Goal: Task Accomplishment & Management: Manage account settings

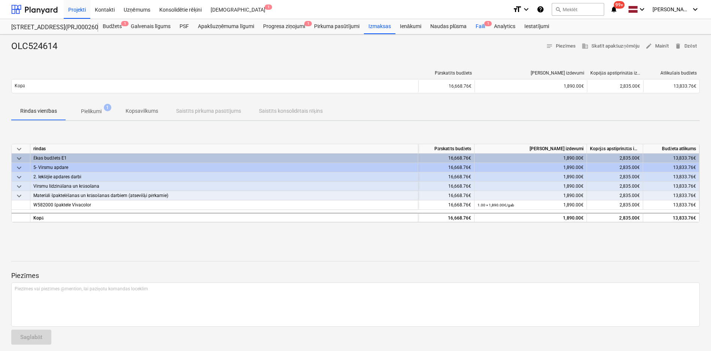
click at [481, 27] on div "Faili 1" at bounding box center [480, 26] width 18 height 15
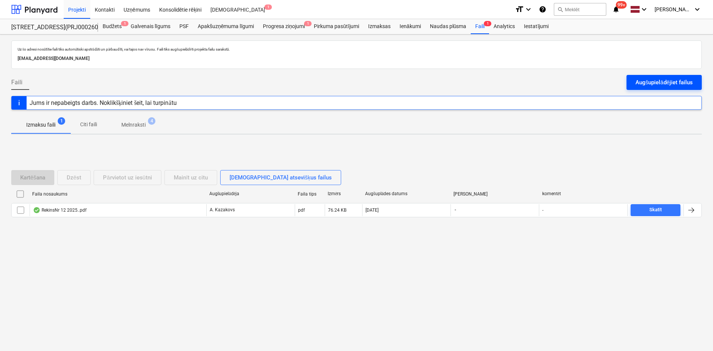
click at [646, 76] on button "Augšupielādējiet failus" at bounding box center [664, 82] width 75 height 15
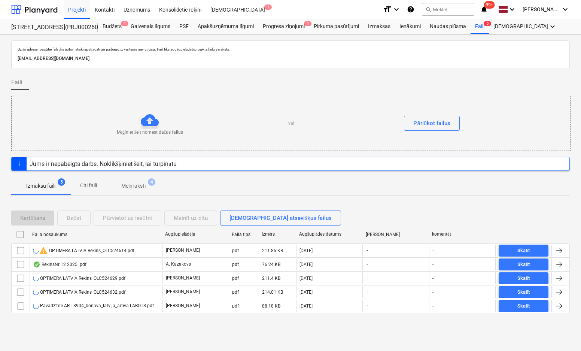
click at [95, 307] on div "Pavadzīme ART 8904_bonava_latvija_artiva LABOTS.pdf" at bounding box center [93, 306] width 121 height 6
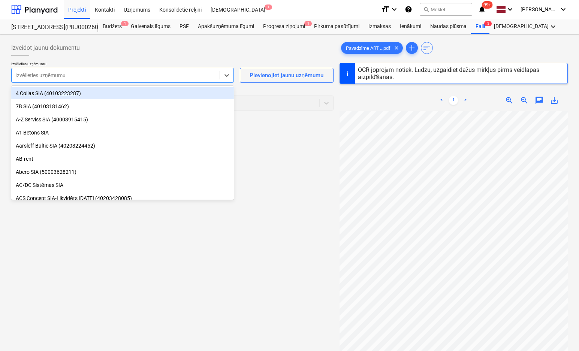
click at [134, 70] on div "Izvēlieties uzņēmumu" at bounding box center [116, 75] width 208 height 10
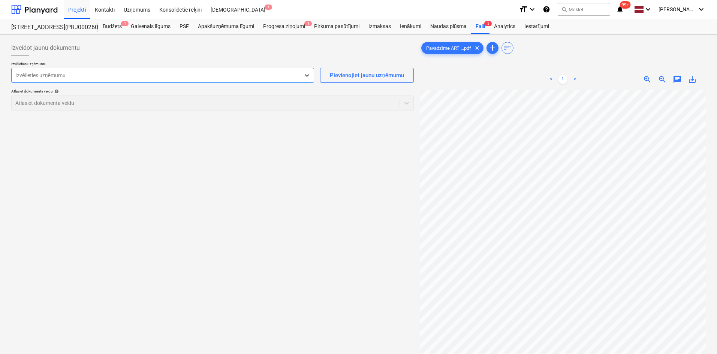
click at [124, 66] on p "Izvēlieties uzņēmumu" at bounding box center [162, 64] width 303 height 6
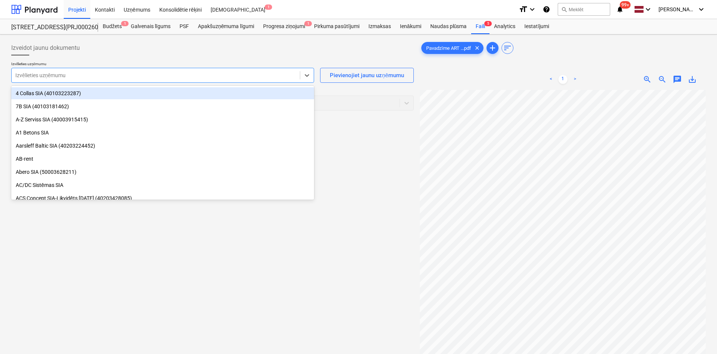
click at [124, 68] on div "Izvēlieties uzņēmumu" at bounding box center [162, 75] width 303 height 15
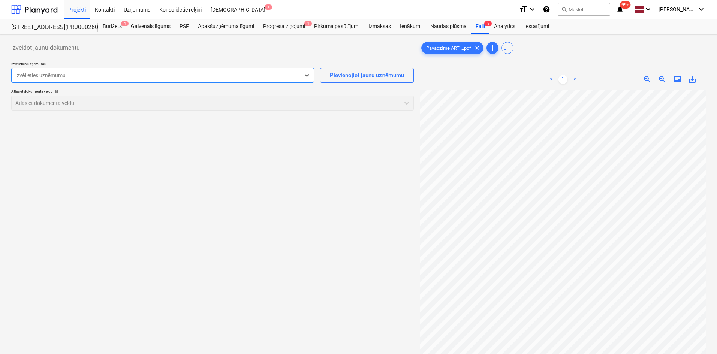
click at [124, 68] on div "Izvēlieties uzņēmumu" at bounding box center [162, 75] width 303 height 15
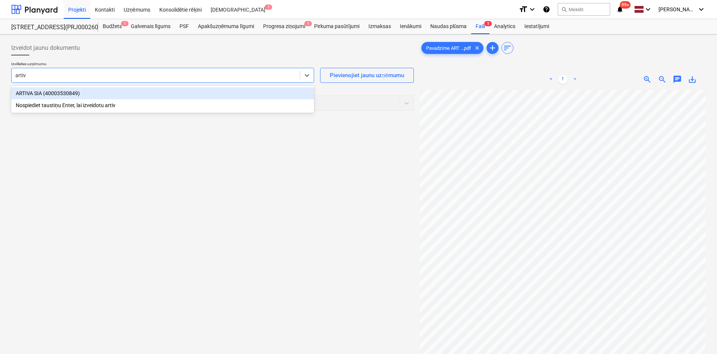
type input "artiva"
click at [121, 97] on div "ARTIVA SIA (40003530849)" at bounding box center [162, 93] width 303 height 12
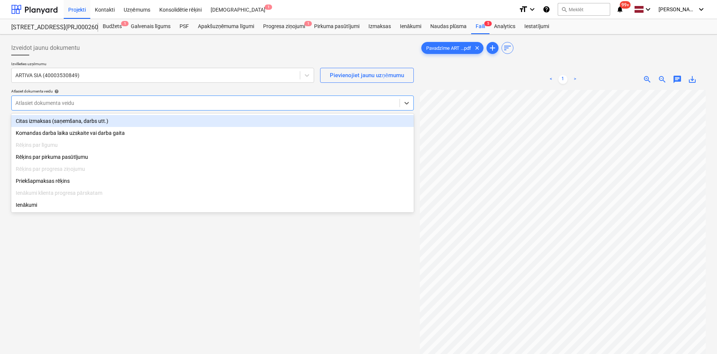
click at [119, 105] on div at bounding box center [205, 102] width 380 height 7
click at [93, 122] on div "Citas izmaksas (saņemšana, darbs utt.)" at bounding box center [212, 121] width 402 height 12
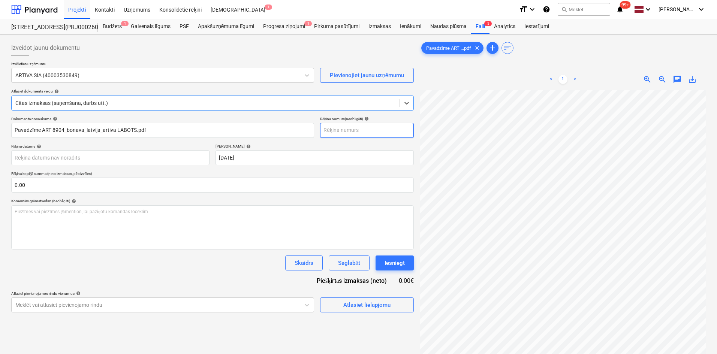
click at [345, 128] on input "text" at bounding box center [367, 130] width 94 height 15
type input "ART 8904"
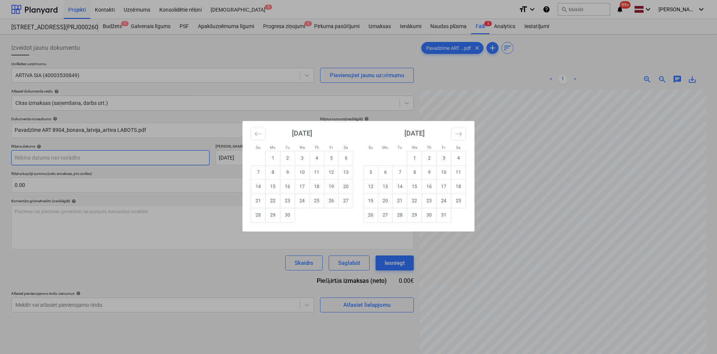
click at [194, 157] on body "Projekti Kontakti Uzņēmums Konsolidētie rēķini Iesūtne 1 format_size keyboard_a…" at bounding box center [358, 177] width 717 height 354
click at [303, 202] on td "24" at bounding box center [302, 201] width 15 height 14
type input "24 Sep 2025"
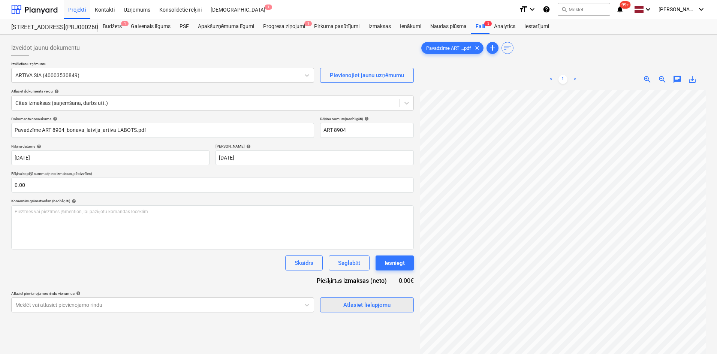
click at [344, 306] on div "Atlasiet lielapjomu" at bounding box center [366, 305] width 47 height 10
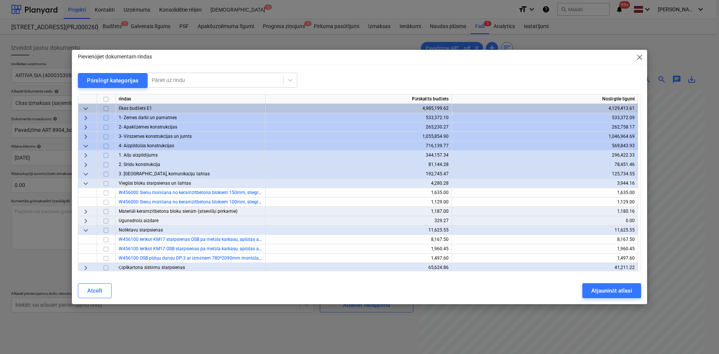
click at [84, 145] on span "keyboard_arrow_down" at bounding box center [85, 146] width 9 height 9
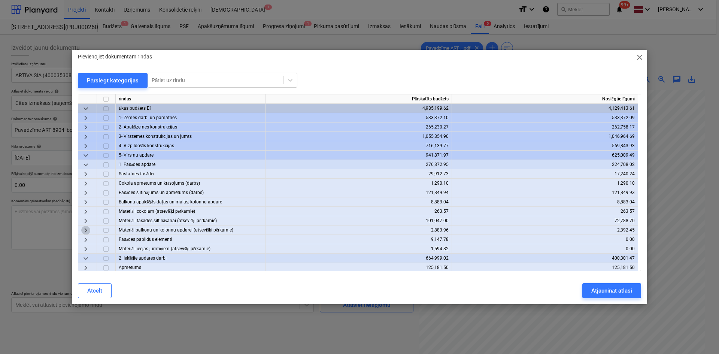
click at [87, 230] on span "keyboard_arrow_right" at bounding box center [85, 230] width 9 height 9
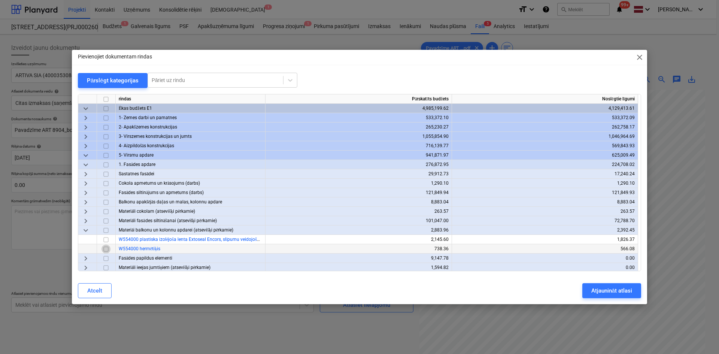
click at [105, 248] on input "checkbox" at bounding box center [106, 249] width 9 height 9
click at [105, 237] on input "checkbox" at bounding box center [106, 239] width 9 height 9
click at [105, 249] on input "checkbox" at bounding box center [106, 249] width 9 height 9
click at [600, 292] on div "Atjaunināt atlasi" at bounding box center [612, 291] width 41 height 10
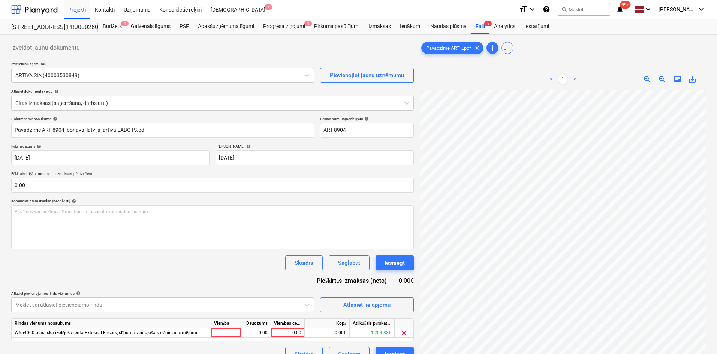
drag, startPoint x: 706, startPoint y: 276, endPoint x: 714, endPoint y: 310, distance: 34.8
click at [713, 310] on div "Izveidot jaunu dokumentu Izvēlieties uzņēmumu ARTIVA SIA (40003530849) Pievieno…" at bounding box center [358, 231] width 717 height 394
click at [294, 332] on div "0.00" at bounding box center [287, 332] width 27 height 9
type input "126.45"
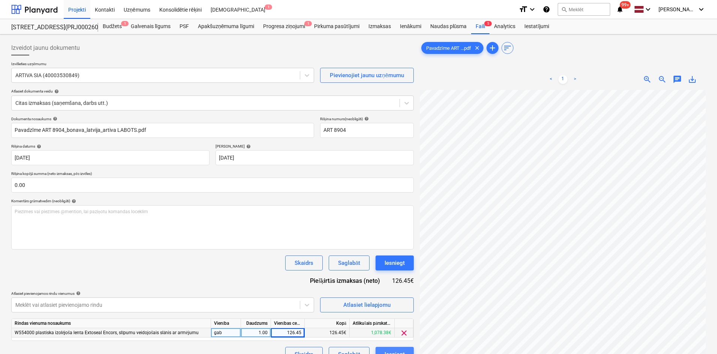
click at [396, 351] on div "Iesniegt" at bounding box center [394, 355] width 20 height 10
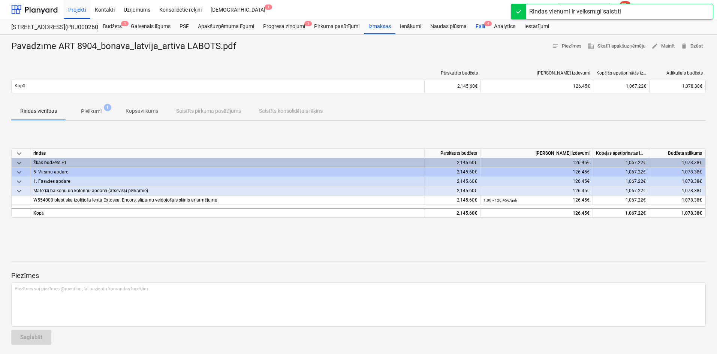
click at [479, 26] on div "Faili 4" at bounding box center [480, 26] width 18 height 15
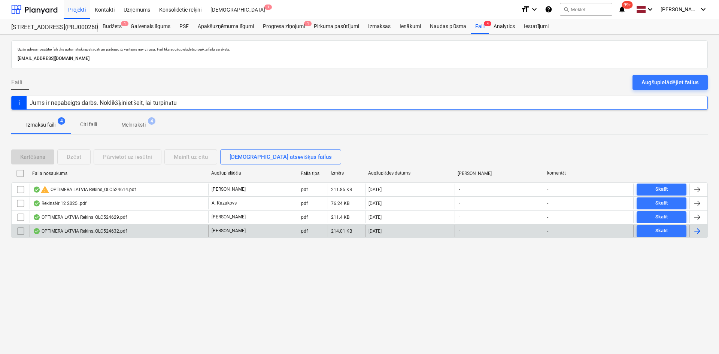
click at [94, 229] on div "OPTIMERA LATVIA Rekins_OLC524632.pdf" at bounding box center [80, 231] width 94 height 6
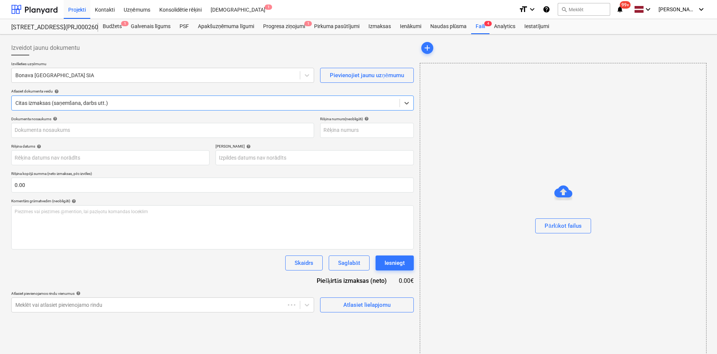
type input "OLC524632"
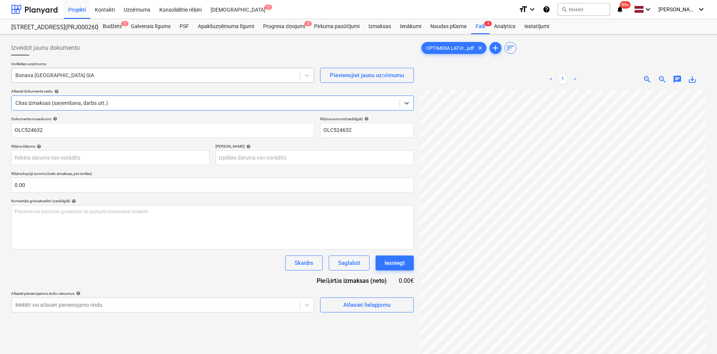
click at [133, 73] on div at bounding box center [155, 75] width 281 height 7
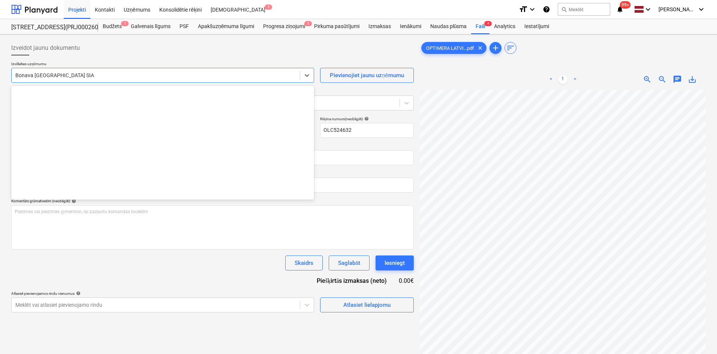
scroll to position [1416, 0]
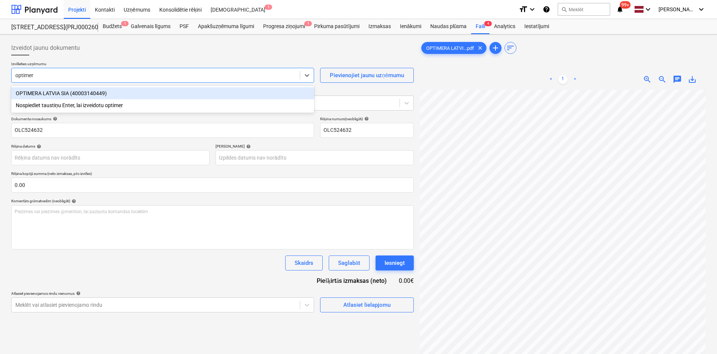
type input "optimera"
click at [129, 94] on div "OPTIMERA LATVIA SIA (40003140449)" at bounding box center [162, 93] width 303 height 12
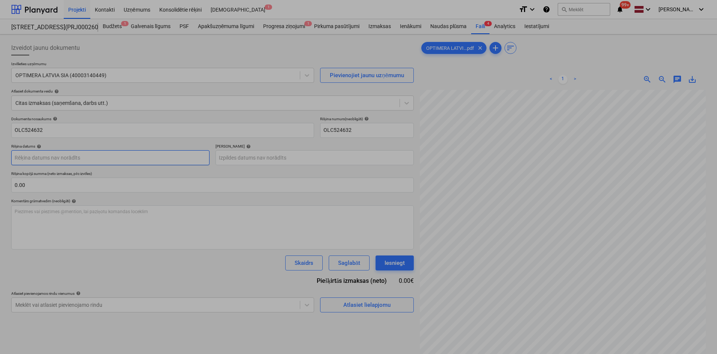
click at [127, 158] on body "Projekti Kontakti Uzņēmums Konsolidētie rēķini Iesūtne 1 format_size keyboard_a…" at bounding box center [358, 177] width 717 height 354
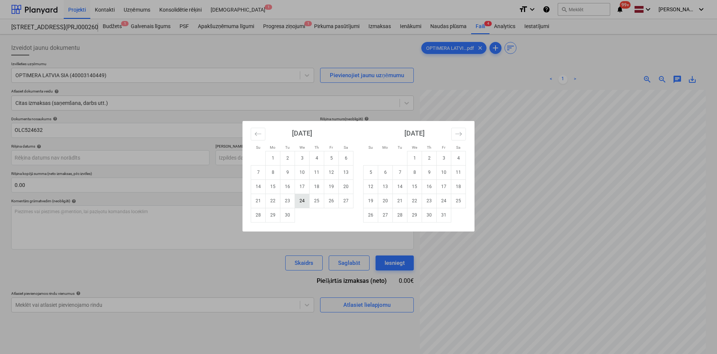
click at [305, 201] on td "24" at bounding box center [302, 201] width 15 height 14
type input "24 Sep 2025"
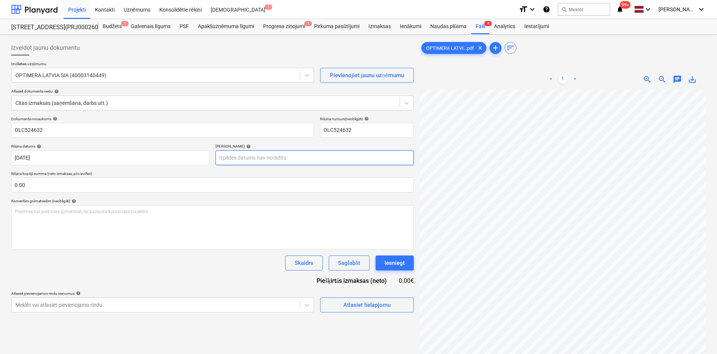
click at [300, 155] on body "Projekti Kontakti Uzņēmums Konsolidētie rēķini Iesūtne 1 format_size keyboard_a…" at bounding box center [358, 177] width 717 height 354
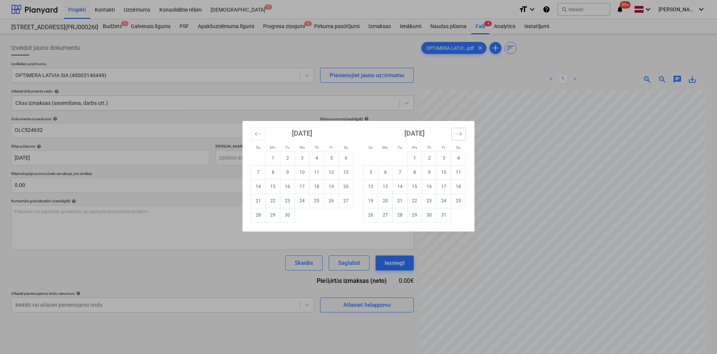
click at [465, 131] on button "Move forward to switch to the next month." at bounding box center [458, 134] width 15 height 13
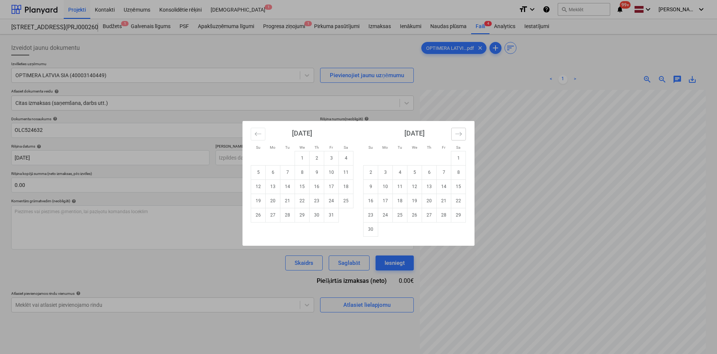
click at [465, 131] on button "Move forward to switch to the next month." at bounding box center [458, 134] width 15 height 13
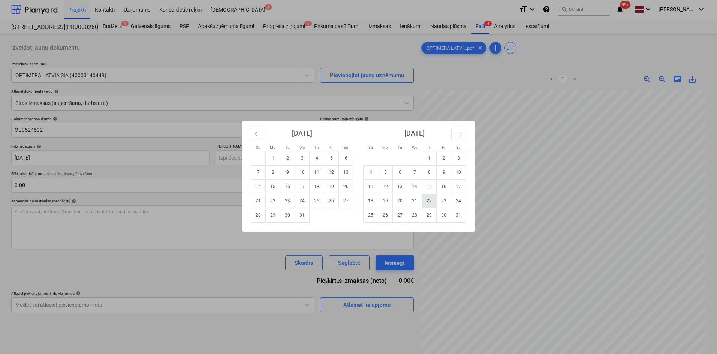
click at [430, 202] on td "22" at bounding box center [429, 201] width 15 height 14
type input "22 Jan 2026"
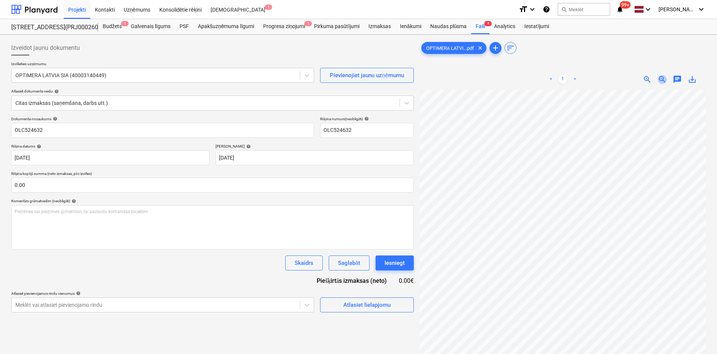
click at [661, 80] on span "zoom_out" at bounding box center [661, 79] width 9 height 9
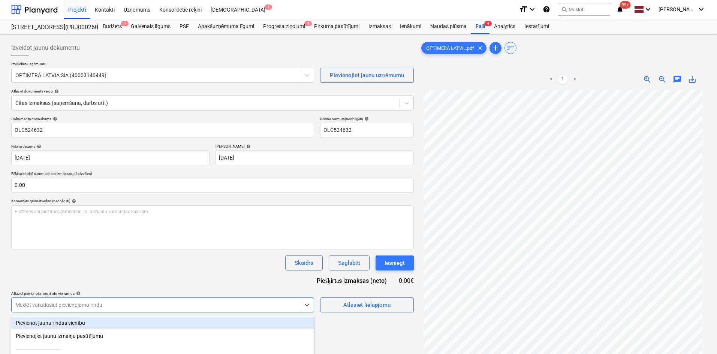
scroll to position [75, 0]
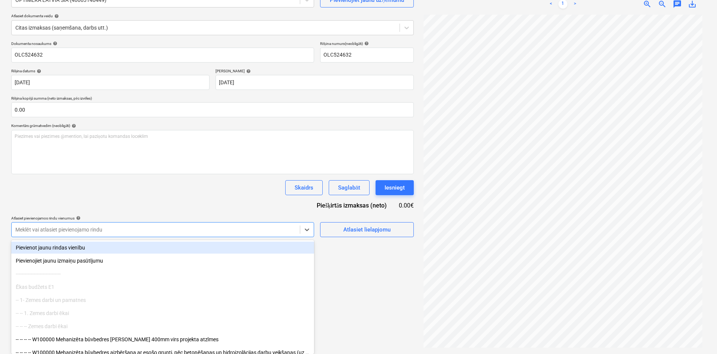
click at [252, 279] on body "Projekti Kontakti Uzņēmums Konsolidētie rēķini Iesūtne 1 format_size keyboard_a…" at bounding box center [358, 102] width 717 height 354
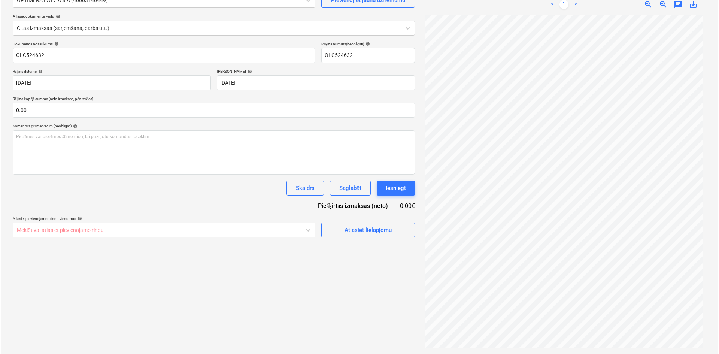
scroll to position [75, 0]
click at [373, 302] on div "Izveidot jaunu dokumentu Izvēlieties uzņēmumu OPTIMERA LATVIA SIA (40003140449)…" at bounding box center [212, 157] width 408 height 388
click at [332, 231] on span "Atlasiet lielapjomu" at bounding box center [366, 230] width 75 height 10
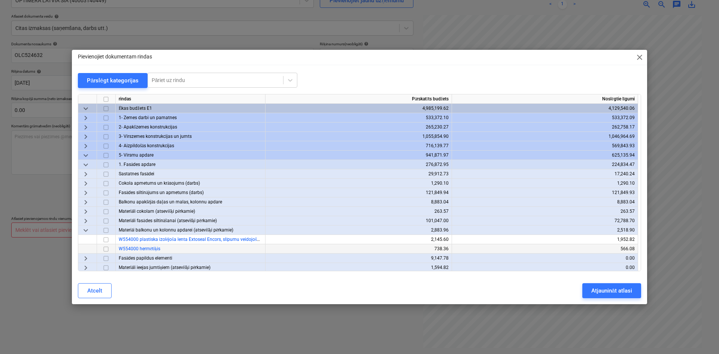
click at [106, 250] on input "checkbox" at bounding box center [106, 249] width 9 height 9
click at [595, 288] on div "Atjaunināt atlasi" at bounding box center [612, 291] width 41 height 10
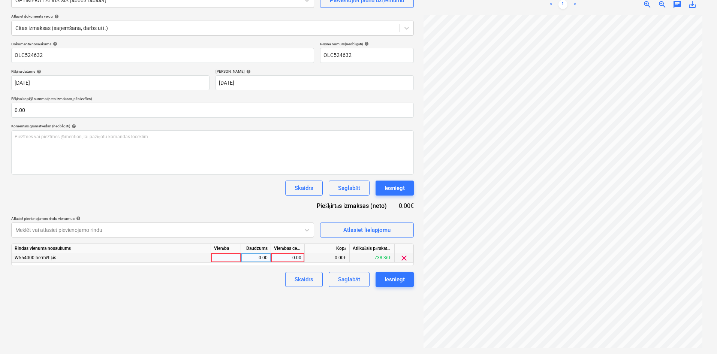
click at [288, 258] on div "0.00" at bounding box center [287, 257] width 27 height 9
type input "189.13"
click at [255, 300] on div "Izveidot jaunu dokumentu Izvēlieties uzņēmumu OPTIMERA LATVIA SIA (40003140449)…" at bounding box center [212, 157] width 408 height 388
click at [391, 269] on div "Dokumenta nosaukums help OLC524632 Rēķina numurs (neobligāti) help OLC524632 Rē…" at bounding box center [212, 164] width 402 height 245
click at [396, 279] on div "Iesniegt" at bounding box center [394, 280] width 20 height 10
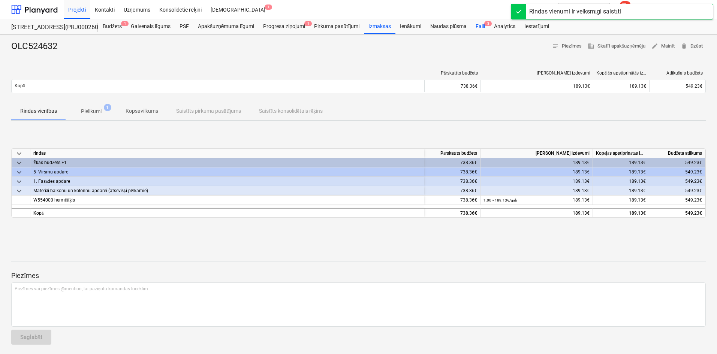
click at [482, 26] on div "Faili 3" at bounding box center [480, 26] width 18 height 15
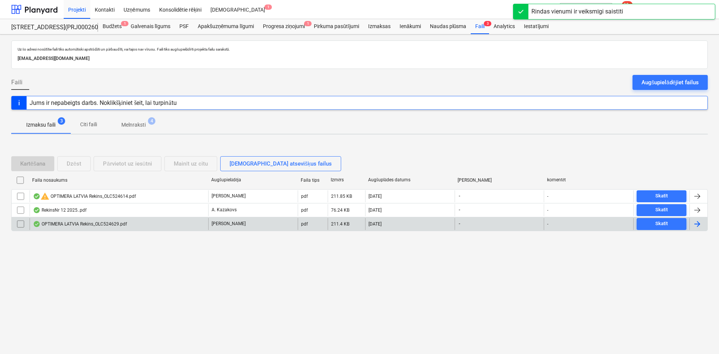
click at [98, 223] on div "OPTIMERA LATVIA Rekins_OLC524629.pdf" at bounding box center [80, 224] width 94 height 6
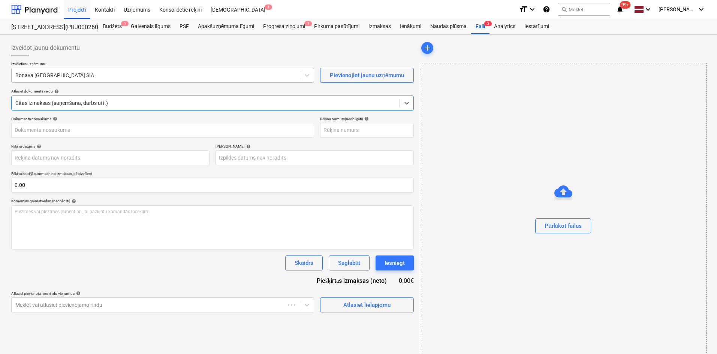
type input "OLC524629"
click at [133, 69] on div "Bonava Latvija SIA" at bounding box center [162, 75] width 303 height 15
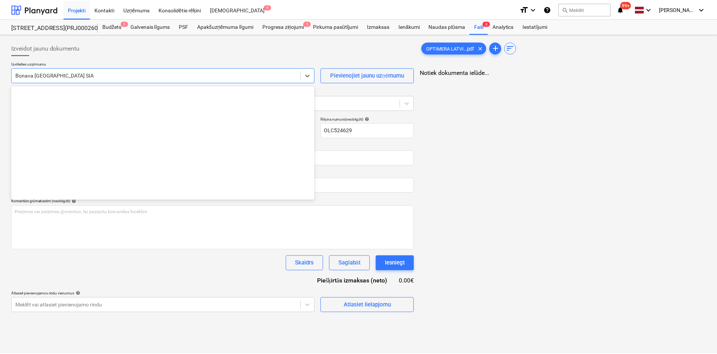
scroll to position [1416, 0]
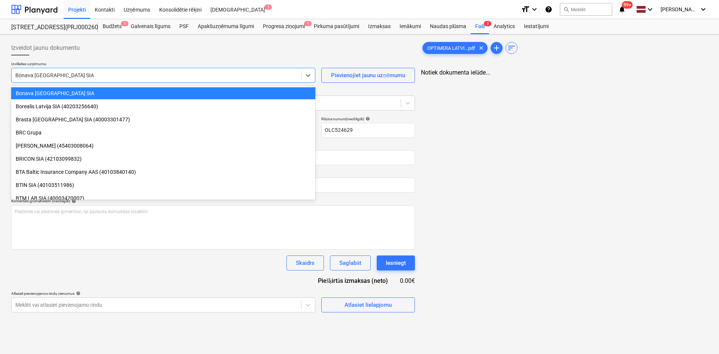
click at [133, 69] on div "Bonava Latvija SIA" at bounding box center [163, 75] width 304 height 15
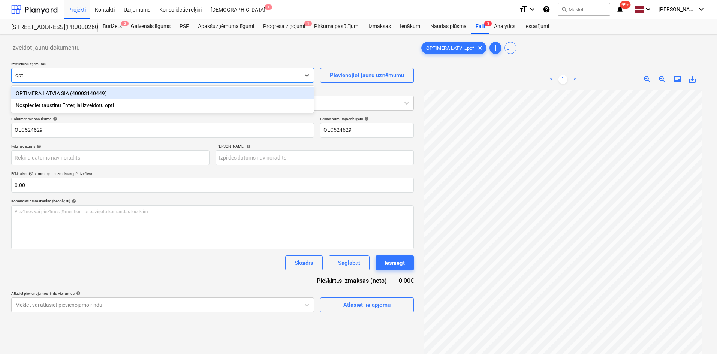
type input "optim"
click at [121, 94] on div "OPTIMERA LATVIA SIA (40003140449)" at bounding box center [162, 93] width 303 height 12
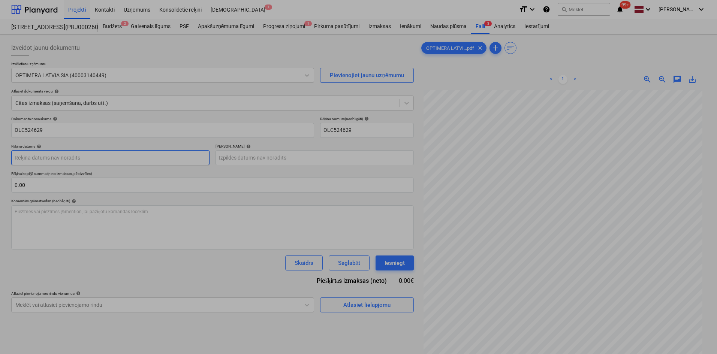
click at [96, 157] on body "Projekti Kontakti Uzņēmums Konsolidētie rēķini Iesūtne 1 format_size keyboard_a…" at bounding box center [358, 177] width 717 height 354
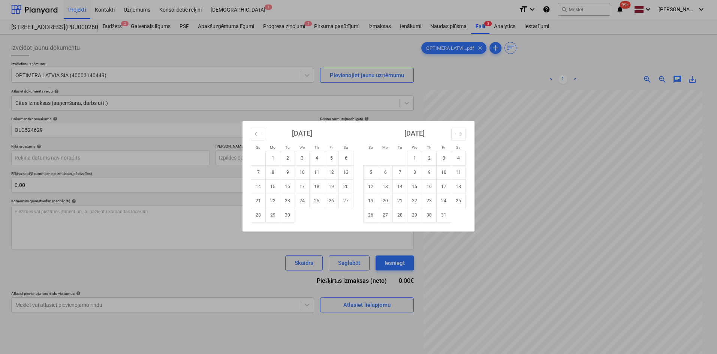
click at [446, 96] on div "Su Mo Tu We Th Fr Sa Su Mo Tu We Th Fr Sa August 2025 1 2 3 4 5 6 7 8 9 10 11 1…" at bounding box center [358, 177] width 717 height 354
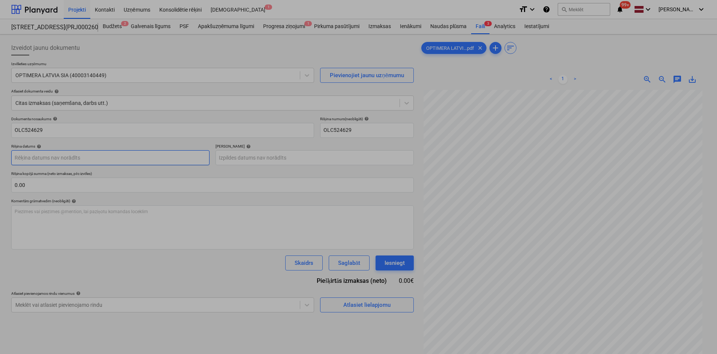
click at [117, 156] on body "Projekti Kontakti Uzņēmums Konsolidētie rēķini Iesūtne 1 format_size keyboard_a…" at bounding box center [358, 177] width 717 height 354
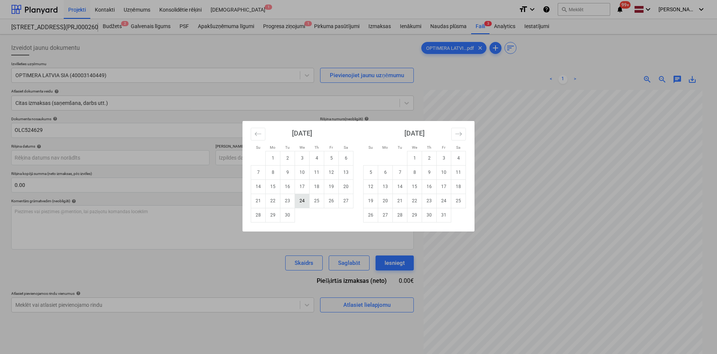
click at [305, 199] on td "24" at bounding box center [302, 201] width 15 height 14
type input "24 Sep 2025"
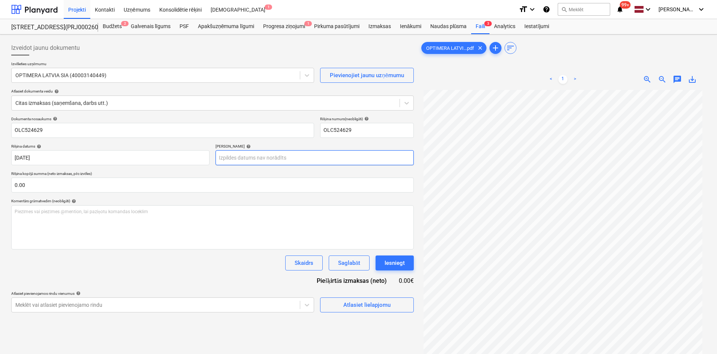
click at [329, 160] on body "Projekti Kontakti Uzņēmums Konsolidētie rēķini Iesūtne 1 format_size keyboard_a…" at bounding box center [358, 177] width 717 height 354
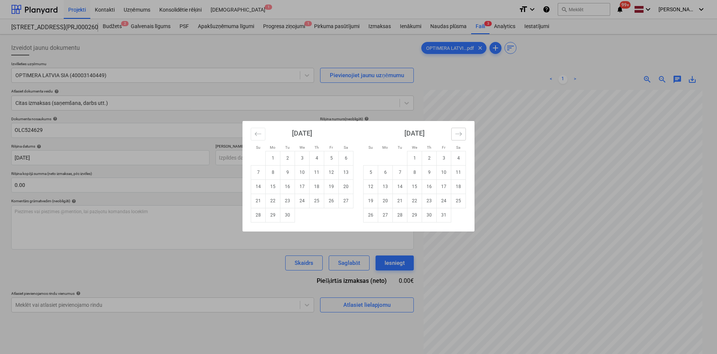
click at [460, 133] on icon "Move forward to switch to the next month." at bounding box center [458, 133] width 7 height 7
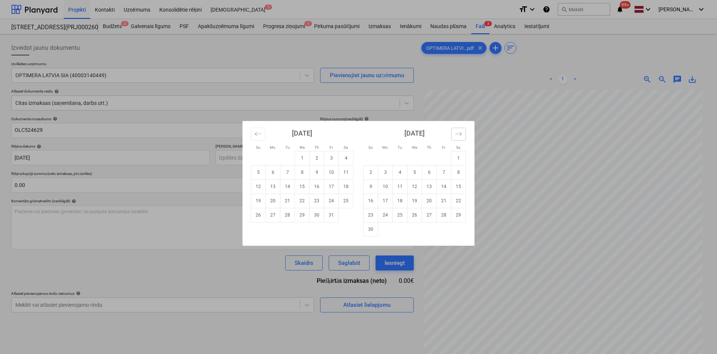
click at [460, 133] on icon "Move forward to switch to the next month." at bounding box center [458, 133] width 7 height 7
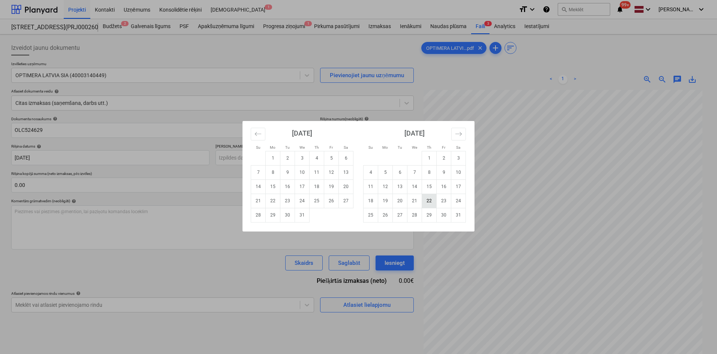
click at [428, 197] on td "22" at bounding box center [429, 201] width 15 height 14
type input "22 Jan 2026"
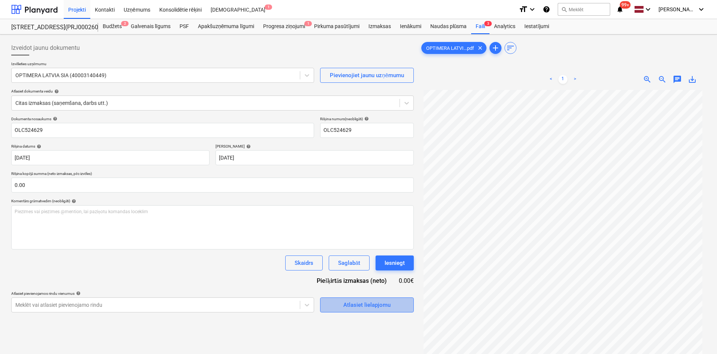
click at [366, 306] on div "Atlasiet lielapjomu" at bounding box center [366, 305] width 47 height 10
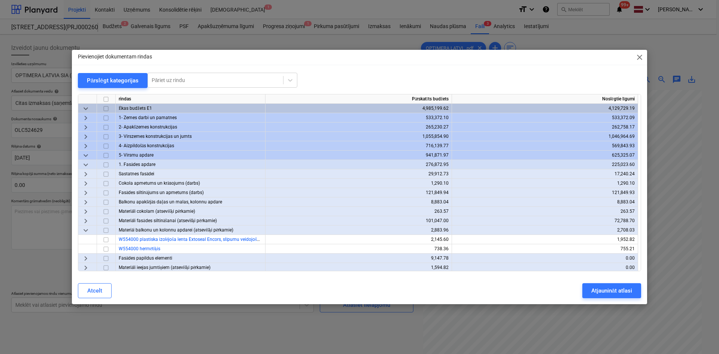
click at [85, 221] on span "keyboard_arrow_right" at bounding box center [85, 221] width 9 height 9
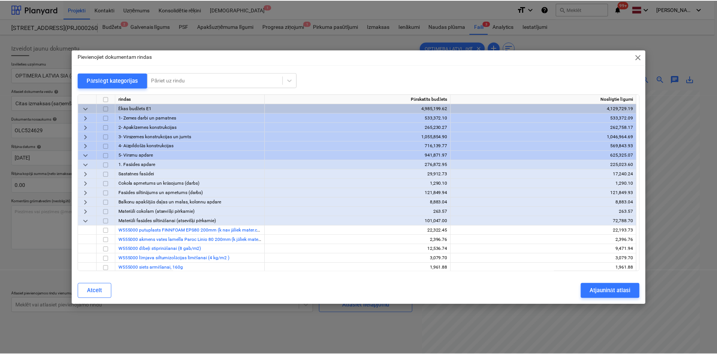
scroll to position [154, 0]
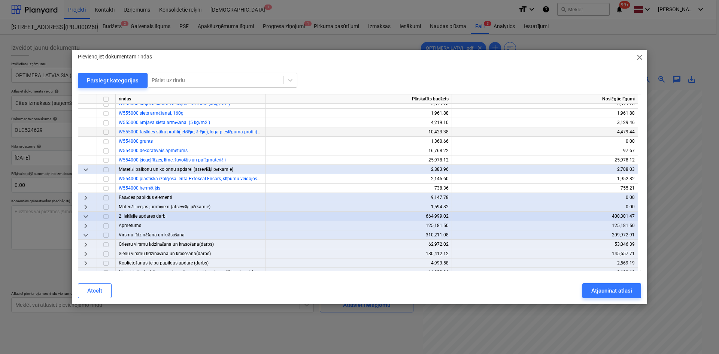
click at [109, 133] on input "checkbox" at bounding box center [106, 132] width 9 height 9
click at [622, 291] on div "Atjaunināt atlasi" at bounding box center [612, 291] width 41 height 10
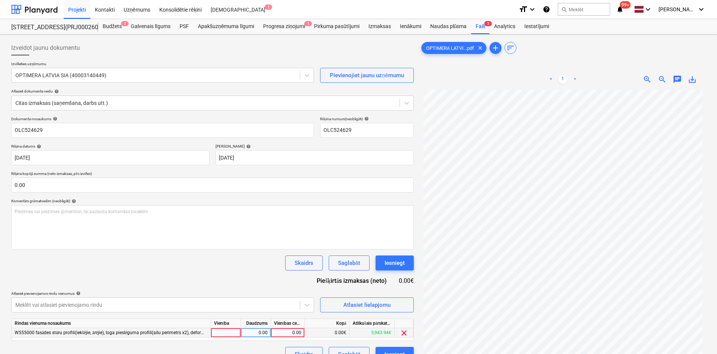
click at [294, 336] on div "0.00" at bounding box center [287, 332] width 27 height 9
type input "315.89"
click at [254, 278] on div "Dokumenta nosaukums help OLC524629 Rēķina numurs (neobligāti) help OLC524629 Rē…" at bounding box center [212, 239] width 402 height 245
click at [403, 351] on div "Iesniegt" at bounding box center [394, 355] width 20 height 10
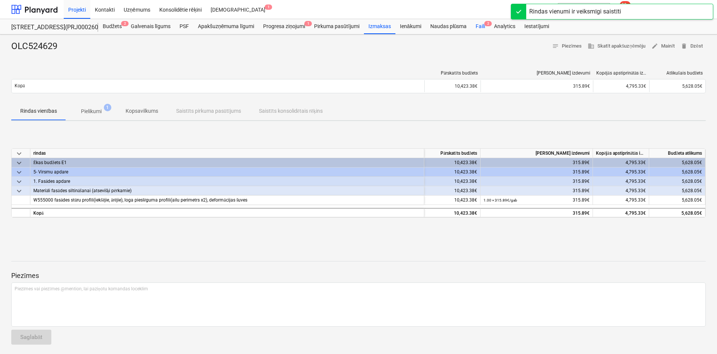
click at [479, 25] on div "Faili 2" at bounding box center [480, 26] width 18 height 15
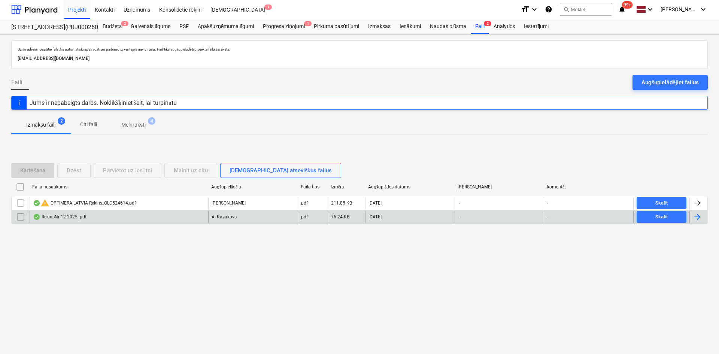
click at [64, 219] on div "RekinsNr 12 2025..pdf" at bounding box center [60, 217] width 54 height 6
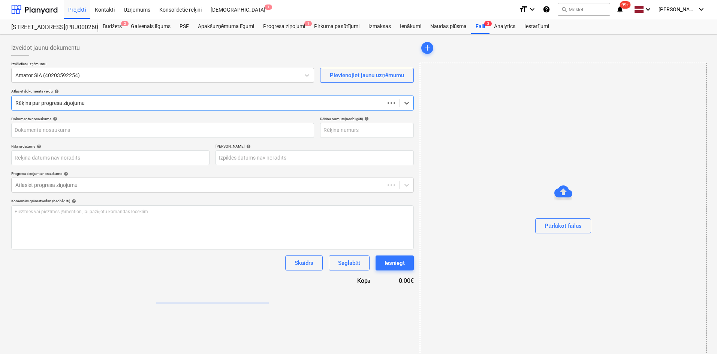
type input "RekinsNr 12 2025..pdf"
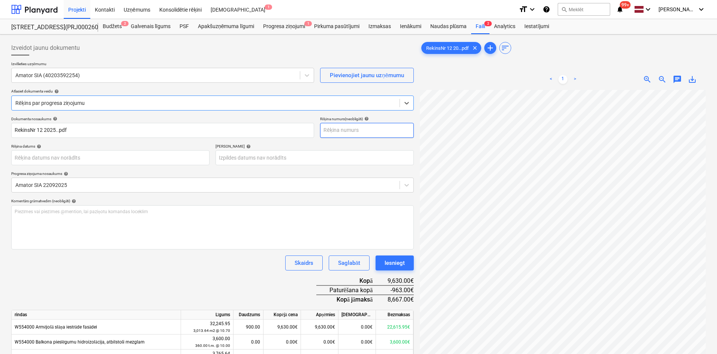
click at [331, 128] on input "text" at bounding box center [367, 130] width 94 height 15
type input "12/025"
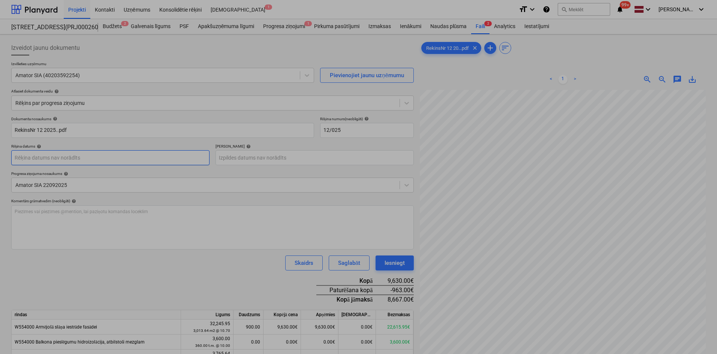
click at [185, 163] on body "Projekti Kontakti Uzņēmums Konsolidētie rēķini Iesūtne 1 format_size keyboard_a…" at bounding box center [358, 177] width 717 height 354
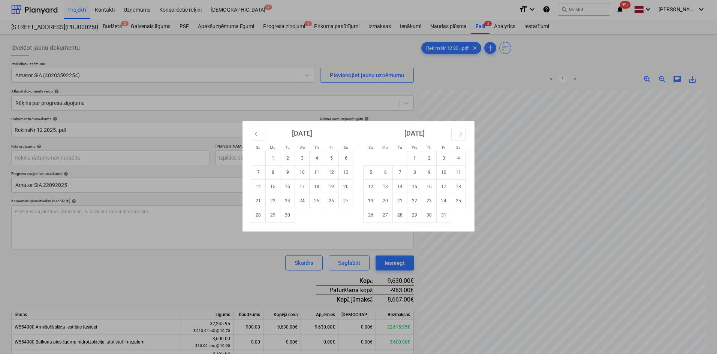
click at [144, 260] on div "Su Mo Tu We Th Fr Sa Su Mo Tu We Th Fr Sa August 2025 1 2 3 4 5 6 7 8 9 10 11 1…" at bounding box center [358, 177] width 717 height 354
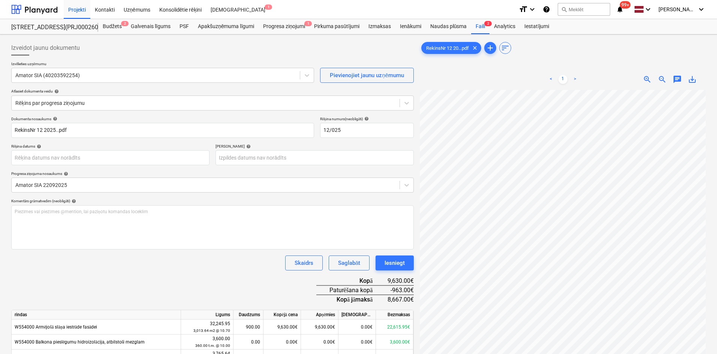
click at [690, 79] on span "save_alt" at bounding box center [691, 79] width 9 height 9
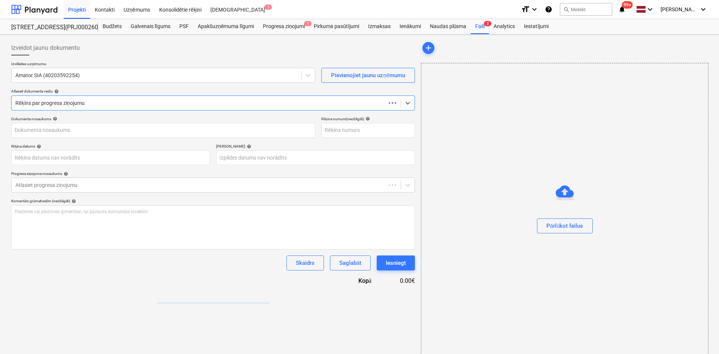
type input "RekinsNr 12 2025..pdf"
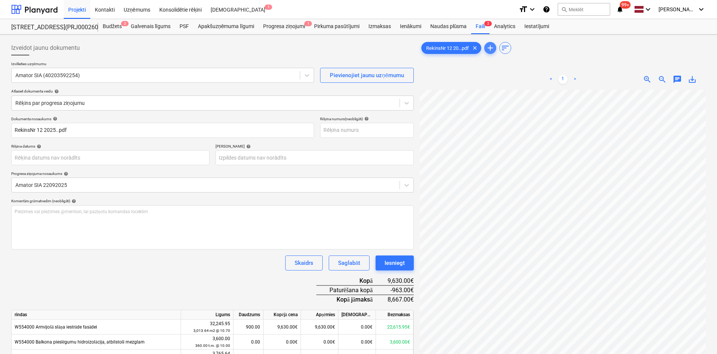
click at [495, 49] on span "add" at bounding box center [490, 47] width 9 height 9
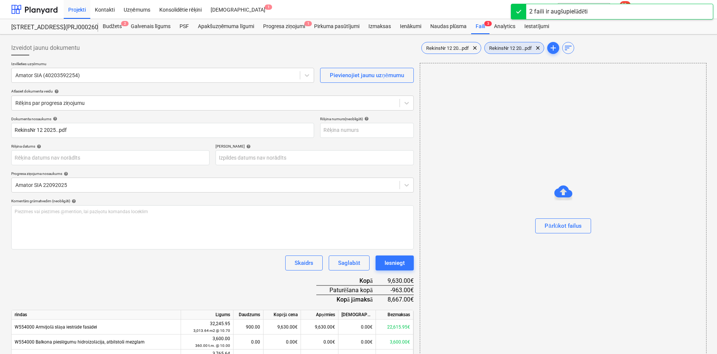
click at [501, 47] on span "RekinsNr 12 20...pdf" at bounding box center [510, 48] width 52 height 6
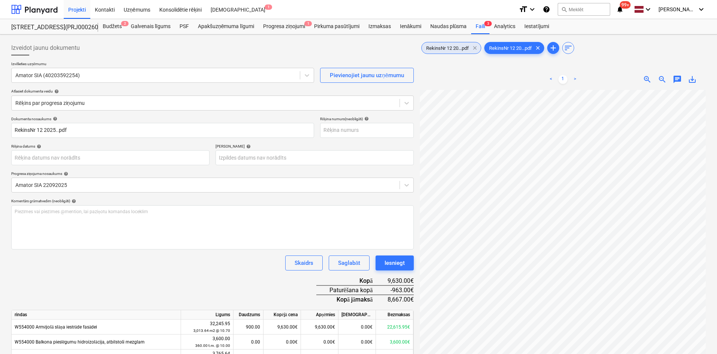
click at [476, 48] on span "clear" at bounding box center [474, 47] width 9 height 9
click at [348, 130] on input "text" at bounding box center [367, 130] width 94 height 15
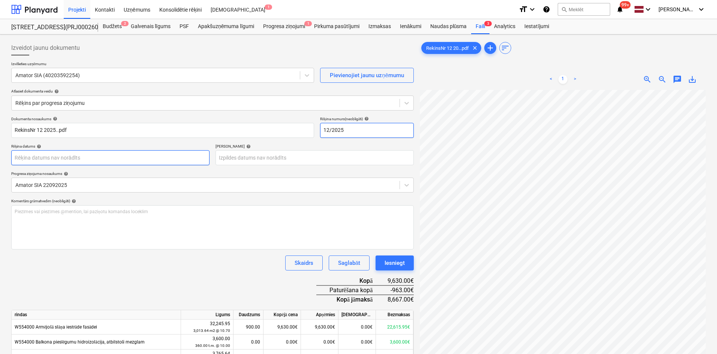
type input "12/2025"
click at [199, 161] on body "Projekti Kontakti Uzņēmums Konsolidētie rēķini Iesūtne 1 format_size keyboard_a…" at bounding box center [358, 177] width 717 height 354
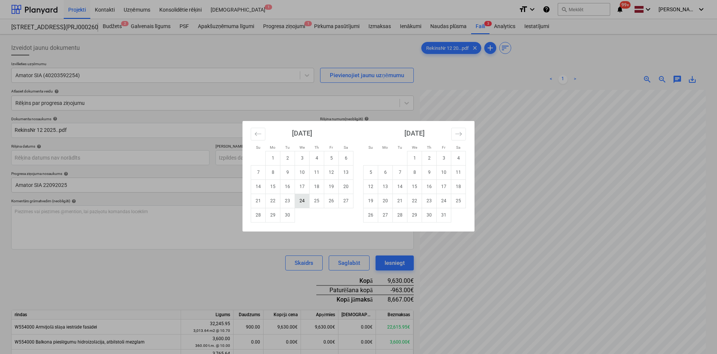
click at [304, 203] on td "24" at bounding box center [302, 201] width 15 height 14
type input "24 Sep 2025"
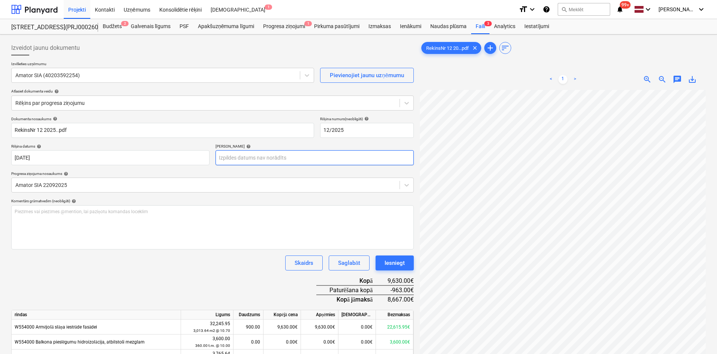
click at [288, 156] on body "Projekti Kontakti Uzņēmums Konsolidētie rēķini Iesūtne 1 format_size keyboard_a…" at bounding box center [358, 177] width 717 height 354
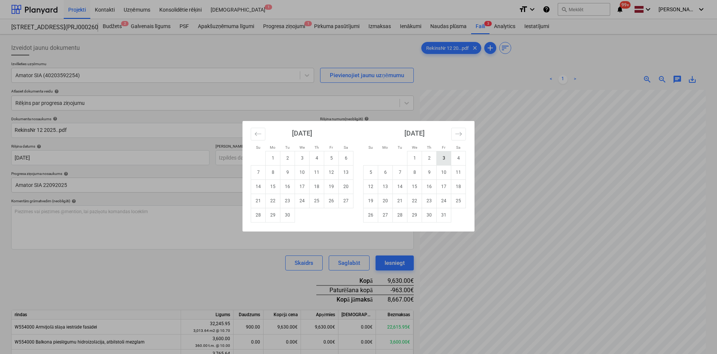
click at [446, 156] on td "3" at bounding box center [443, 158] width 15 height 14
type input "03 Oct 2025"
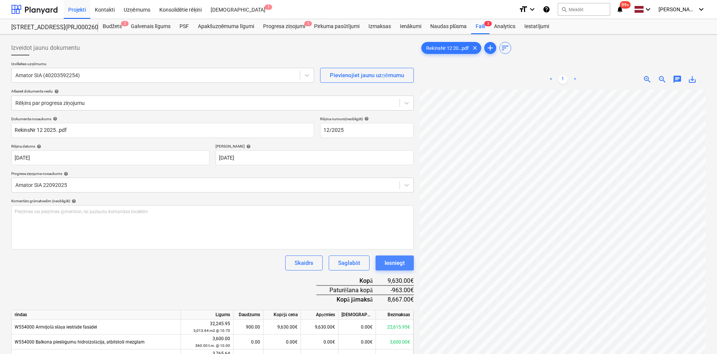
click at [394, 266] on div "Iesniegt" at bounding box center [394, 263] width 20 height 10
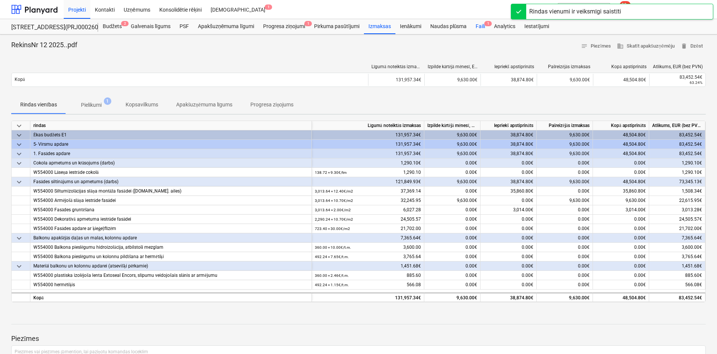
click at [479, 24] on div "Faili 1" at bounding box center [480, 26] width 18 height 15
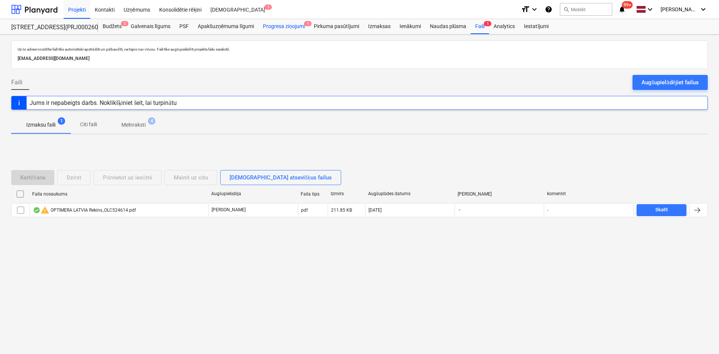
click at [291, 21] on div "Progresa ziņojumi 1" at bounding box center [283, 26] width 51 height 15
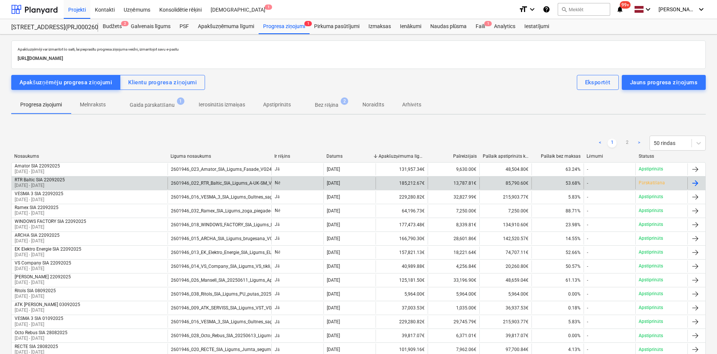
click at [645, 179] on div "Pārskatīšana" at bounding box center [661, 183] width 52 height 12
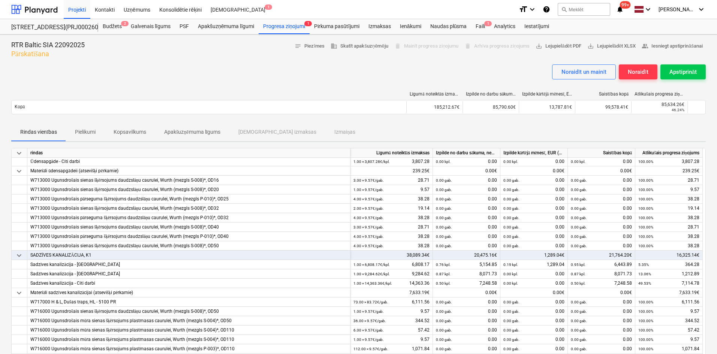
scroll to position [35, 0]
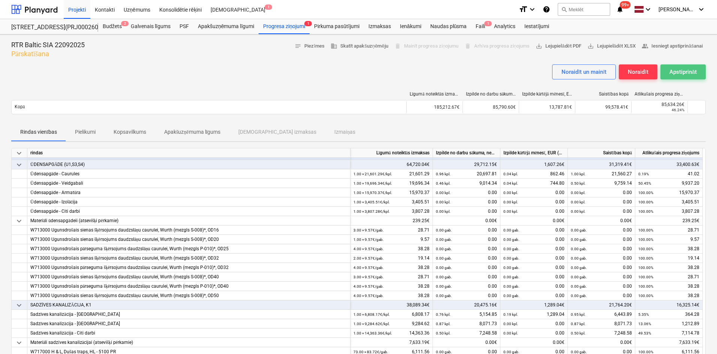
click at [683, 71] on div "Apstiprināt" at bounding box center [682, 72] width 27 height 10
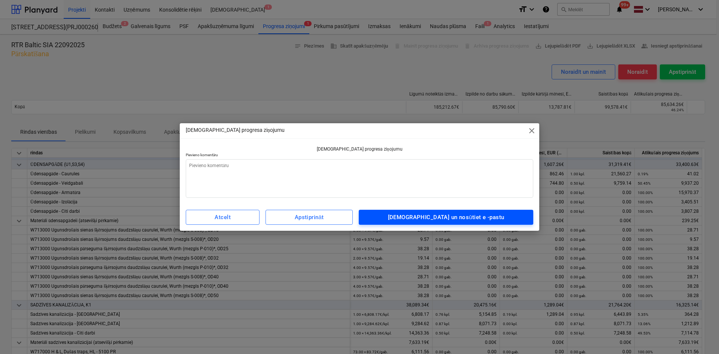
click at [452, 217] on div "Apstipriniet un nosūtiet e -pastu" at bounding box center [446, 217] width 117 height 10
type textarea "x"
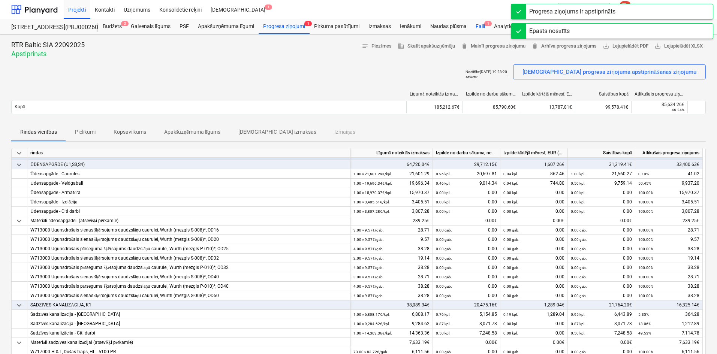
click at [480, 25] on div "Faili 1" at bounding box center [480, 26] width 18 height 15
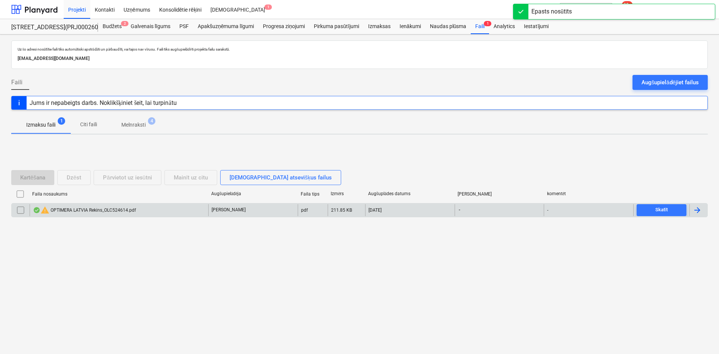
click at [110, 208] on div "warning OPTIMERA LATVIA Rekins_OLC524614.pdf" at bounding box center [84, 210] width 103 height 9
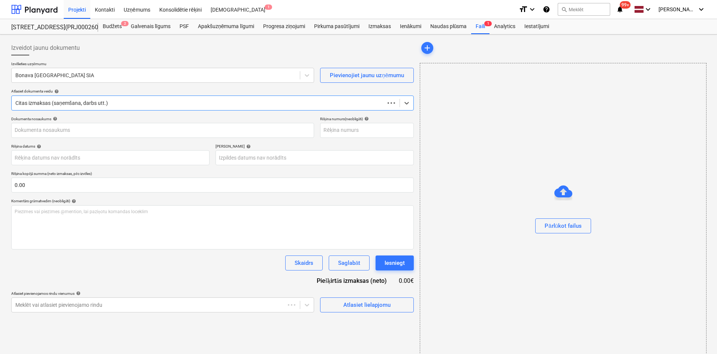
type input "OLC524614"
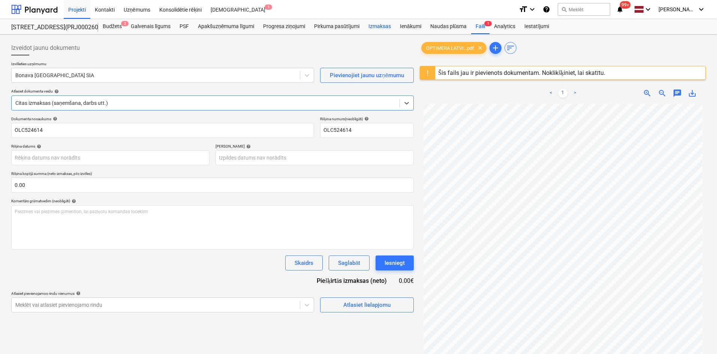
click at [378, 23] on div "Izmaksas" at bounding box center [379, 26] width 31 height 15
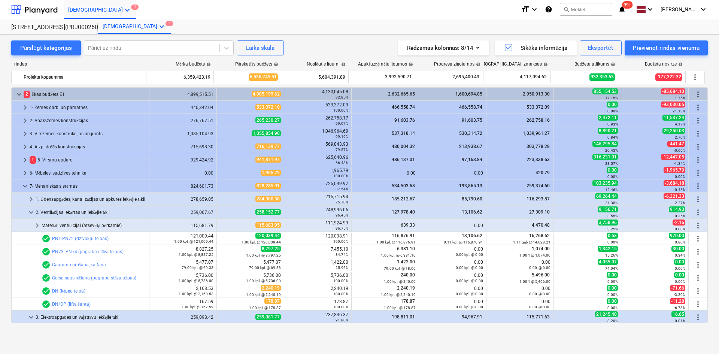
scroll to position [131, 0]
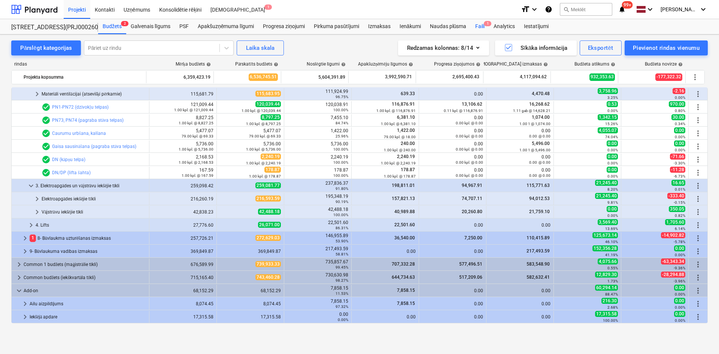
click at [481, 24] on div "Faili 1" at bounding box center [480, 26] width 18 height 15
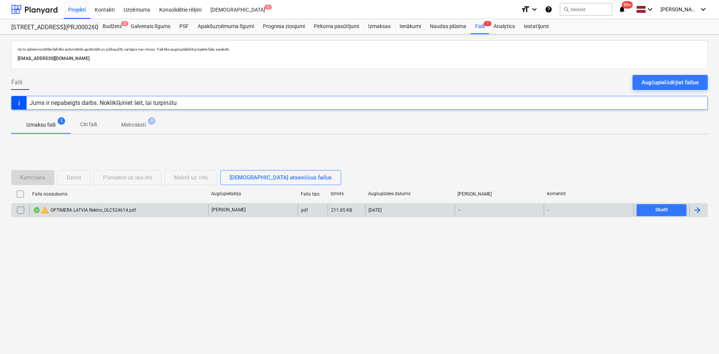
click at [97, 207] on div "warning OPTIMERA LATVIA Rekins_OLC524614.pdf" at bounding box center [84, 210] width 103 height 9
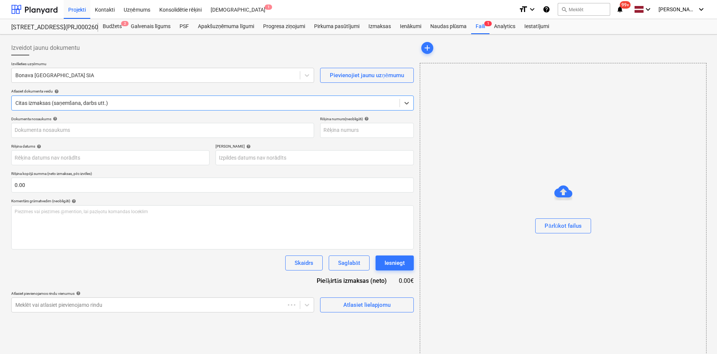
type input "OLC524614"
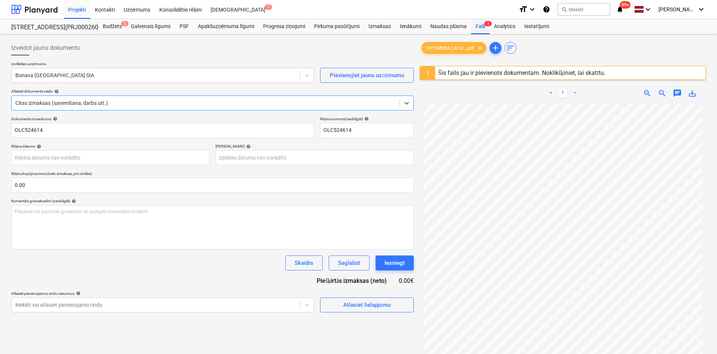
click at [484, 24] on span "1" at bounding box center [487, 23] width 7 height 5
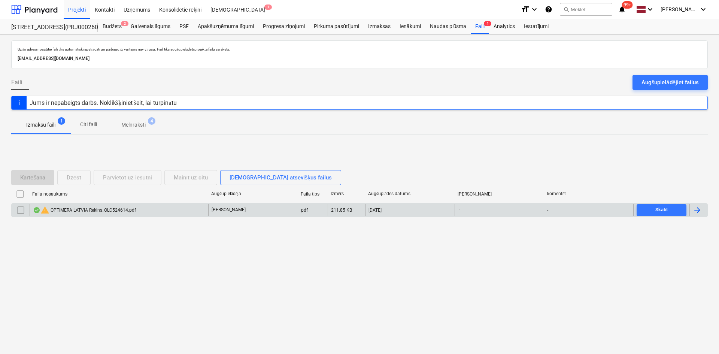
click at [21, 210] on input "checkbox" at bounding box center [21, 210] width 12 height 12
click at [74, 180] on div "Dzēst" at bounding box center [74, 178] width 15 height 10
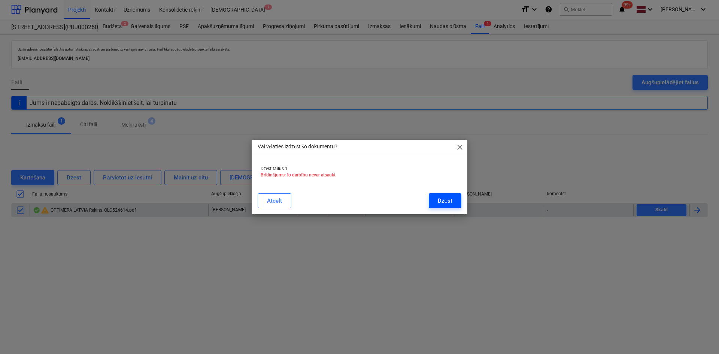
click at [445, 195] on button "Dzēst" at bounding box center [445, 200] width 33 height 15
